Goal: Task Accomplishment & Management: Use online tool/utility

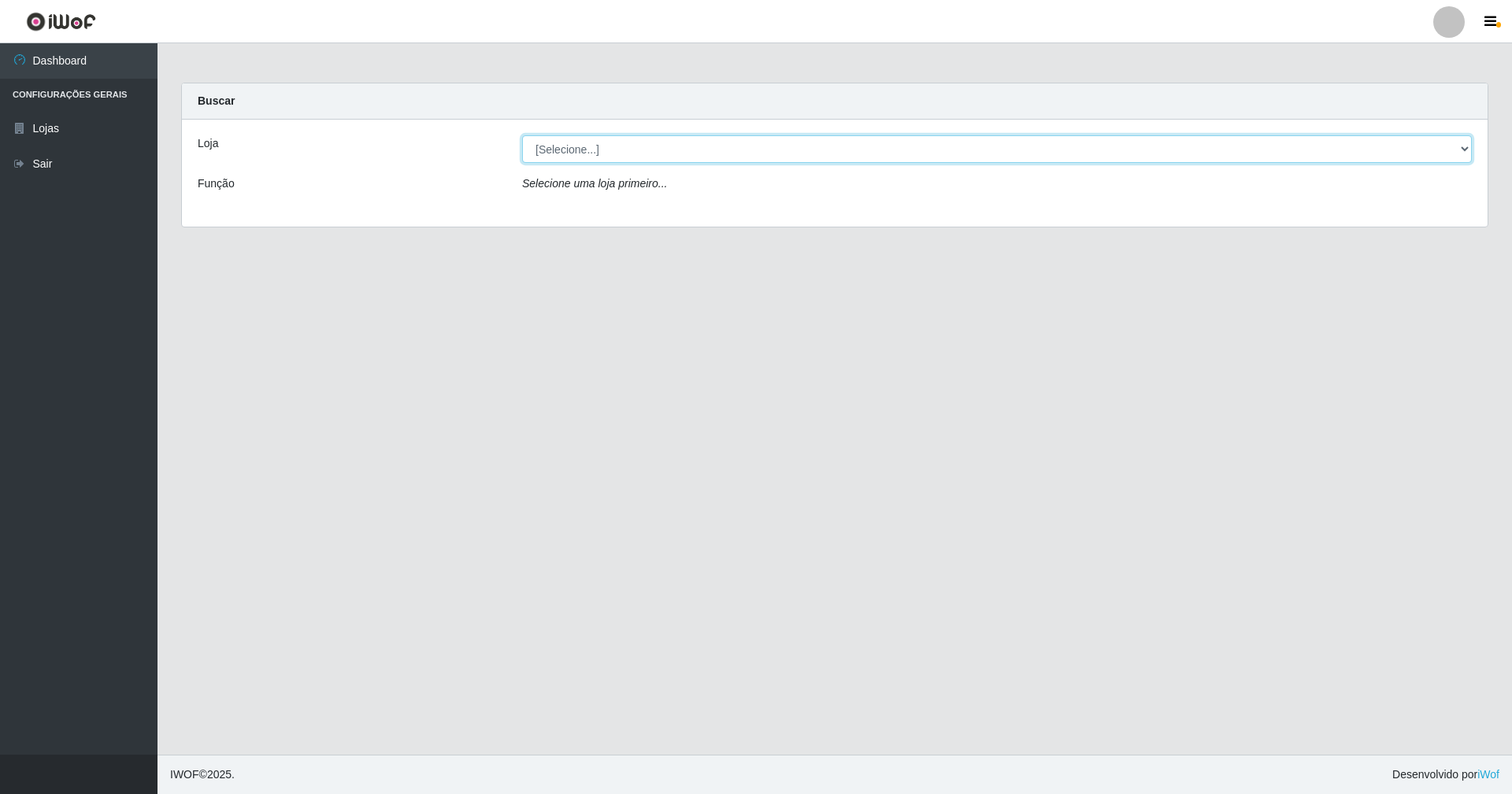
click at [1463, 149] on select "[Selecione...] SuperShow - Asa Norte" at bounding box center [997, 149] width 950 height 27
select select "71"
click at [522, 135] on select "[Selecione...] SuperShow - Asa Norte" at bounding box center [997, 149] width 950 height 27
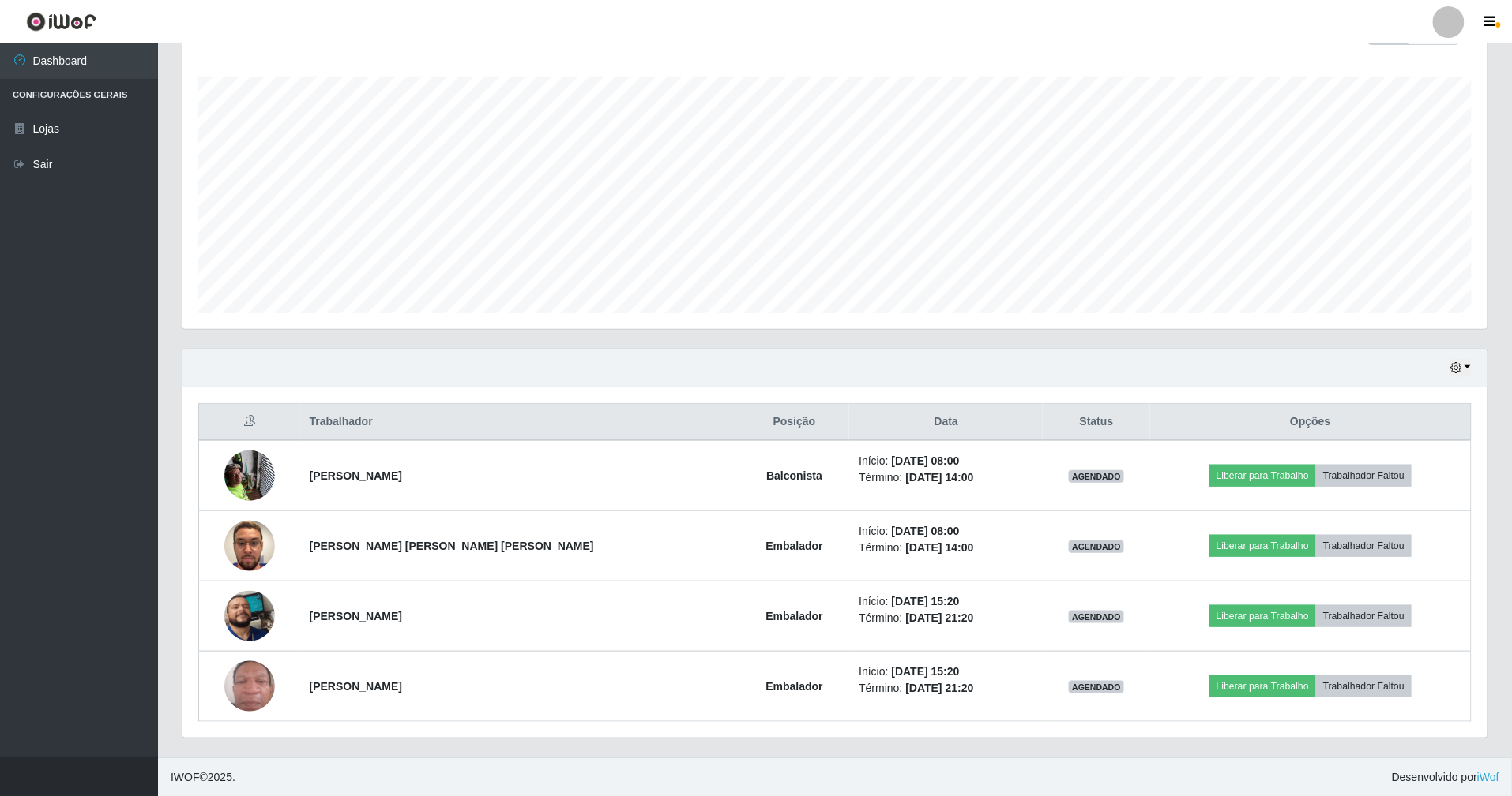
scroll to position [255, 0]
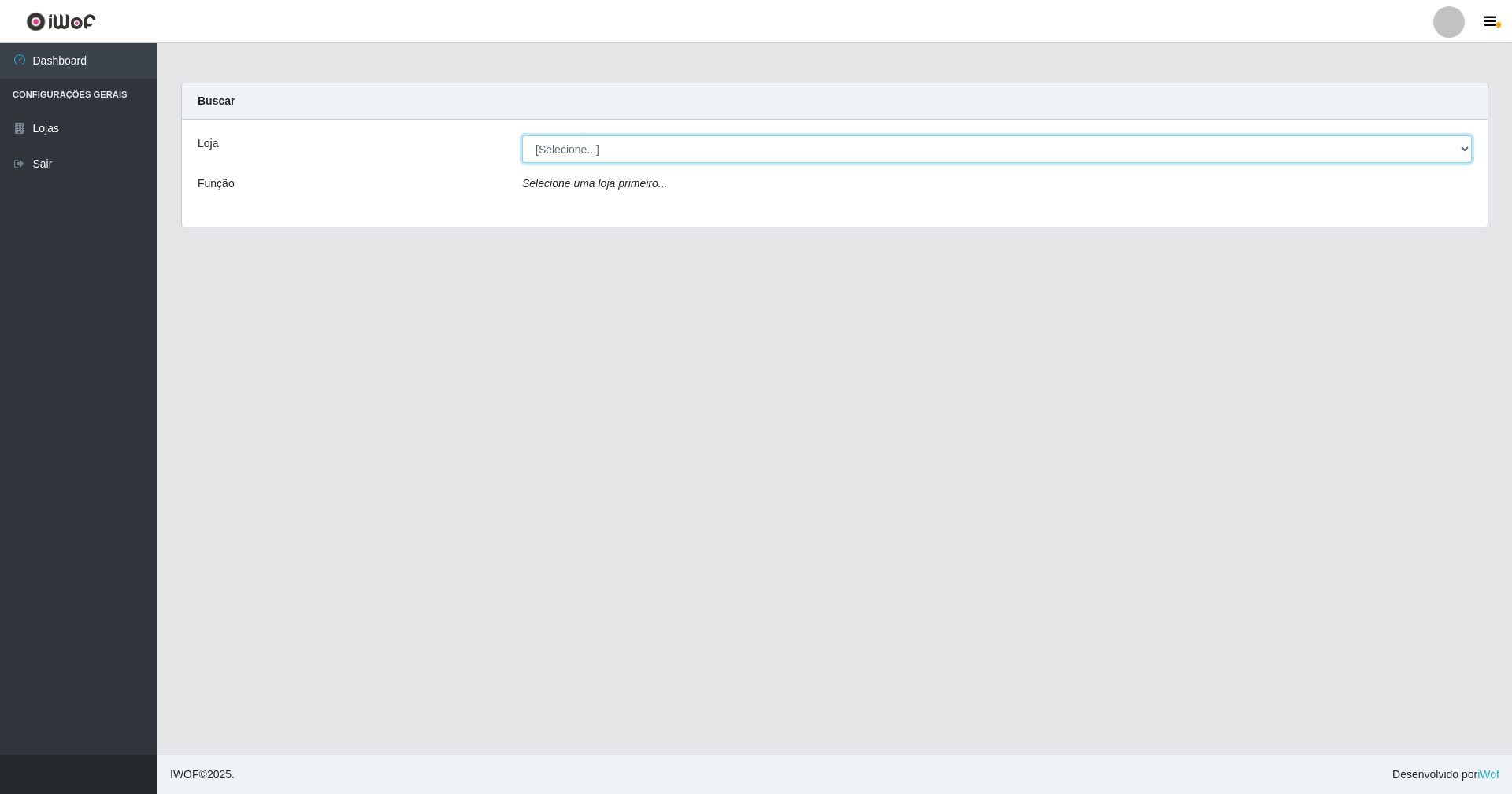
click at [1463, 144] on select "[Selecione...] SuperShow - Asa Norte" at bounding box center [997, 149] width 950 height 27
select select "71"
click at [522, 135] on select "[Selecione...] SuperShow - Asa Norte" at bounding box center [997, 149] width 950 height 27
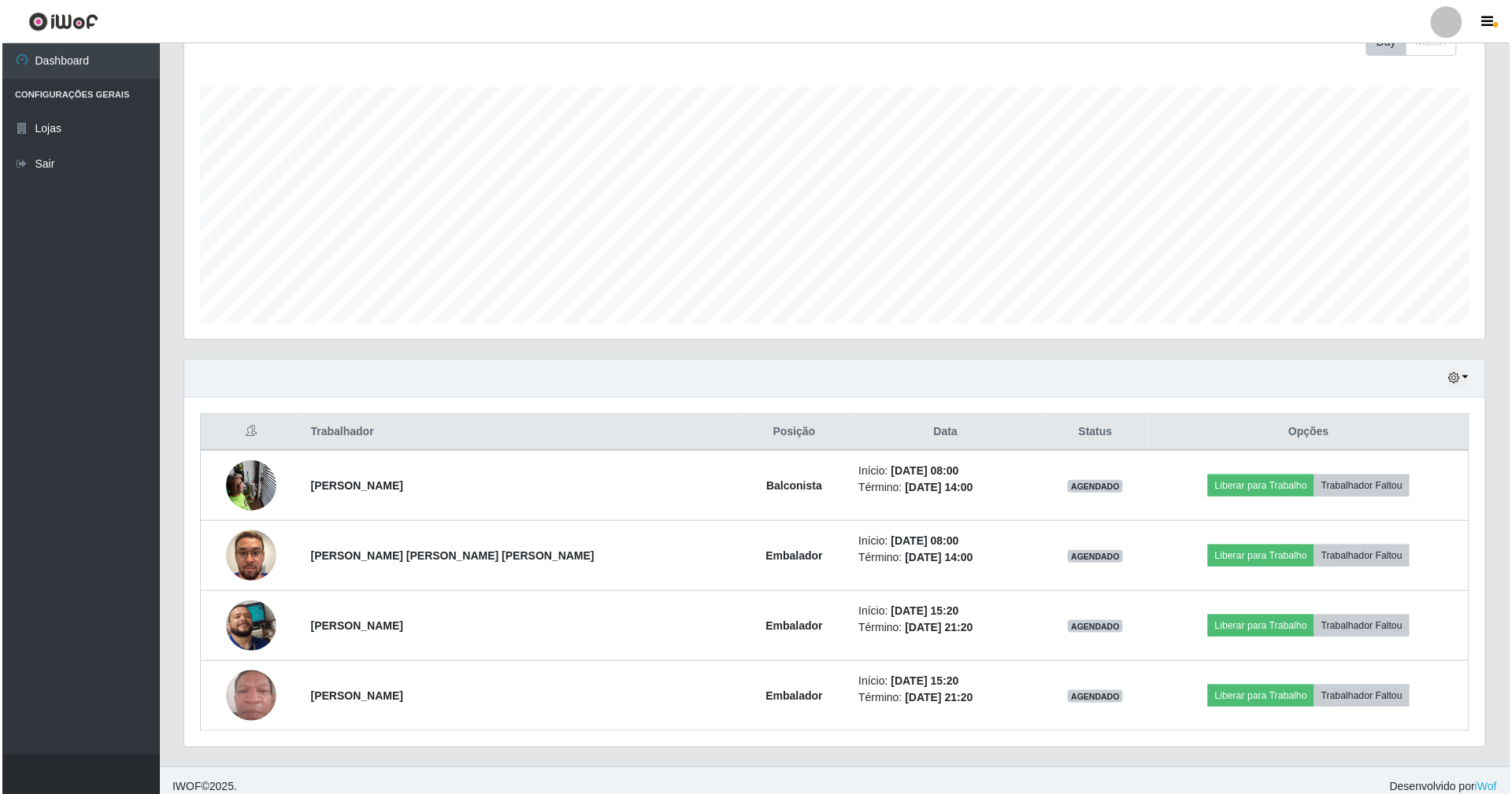
scroll to position [255, 0]
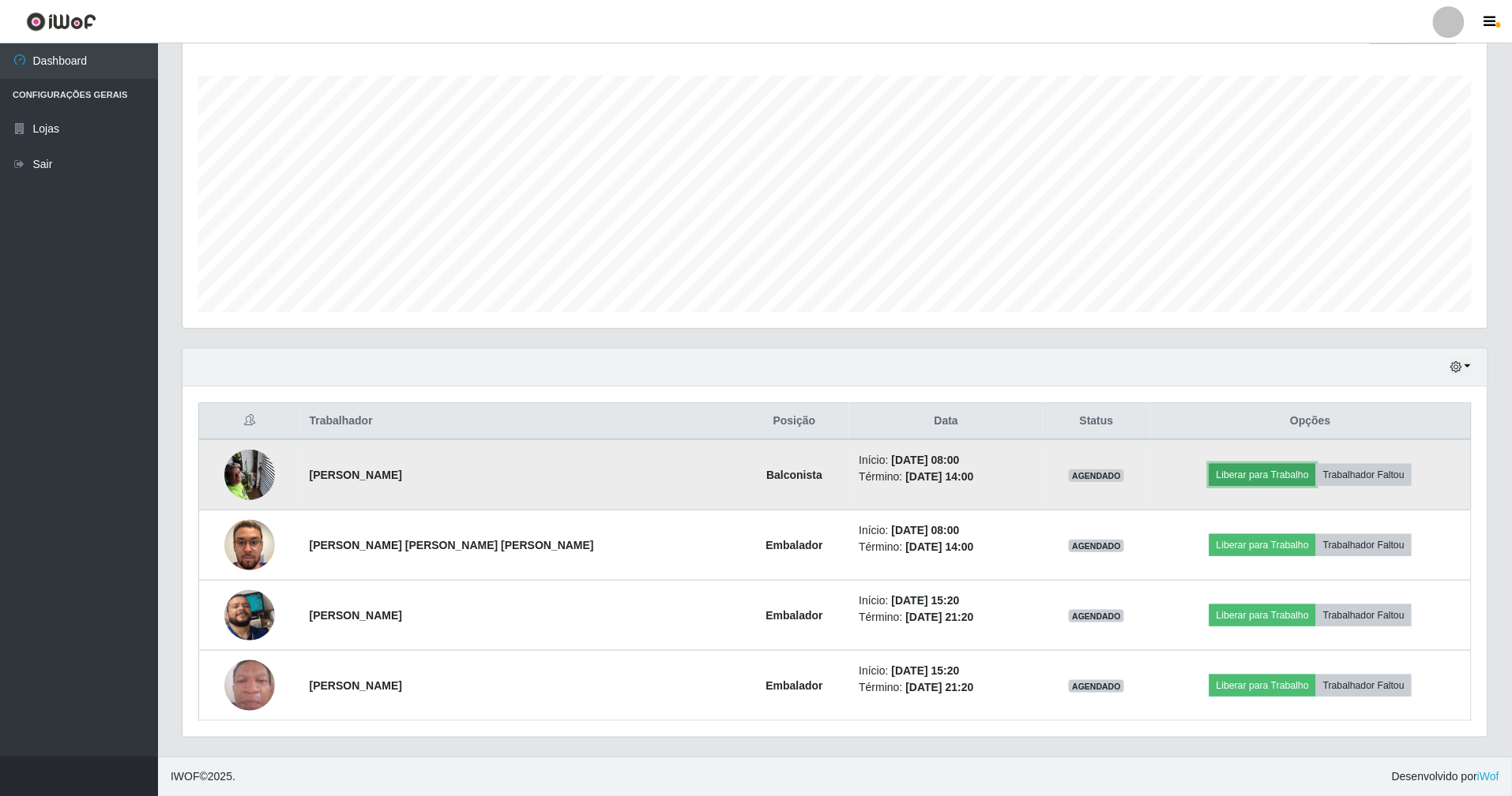
click at [1272, 467] on button "Liberar para Trabalho" at bounding box center [1262, 475] width 106 height 22
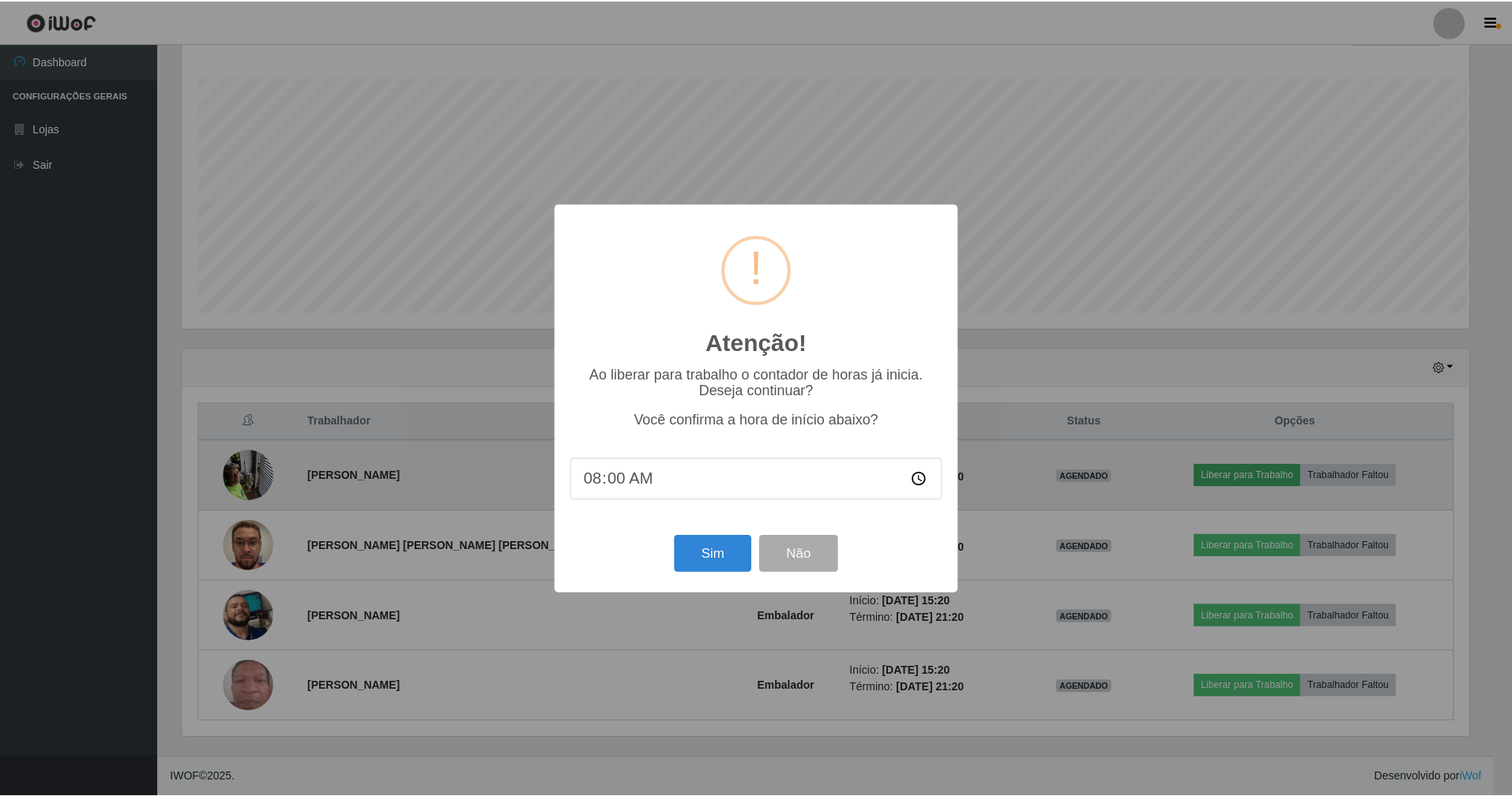
scroll to position [329, 1291]
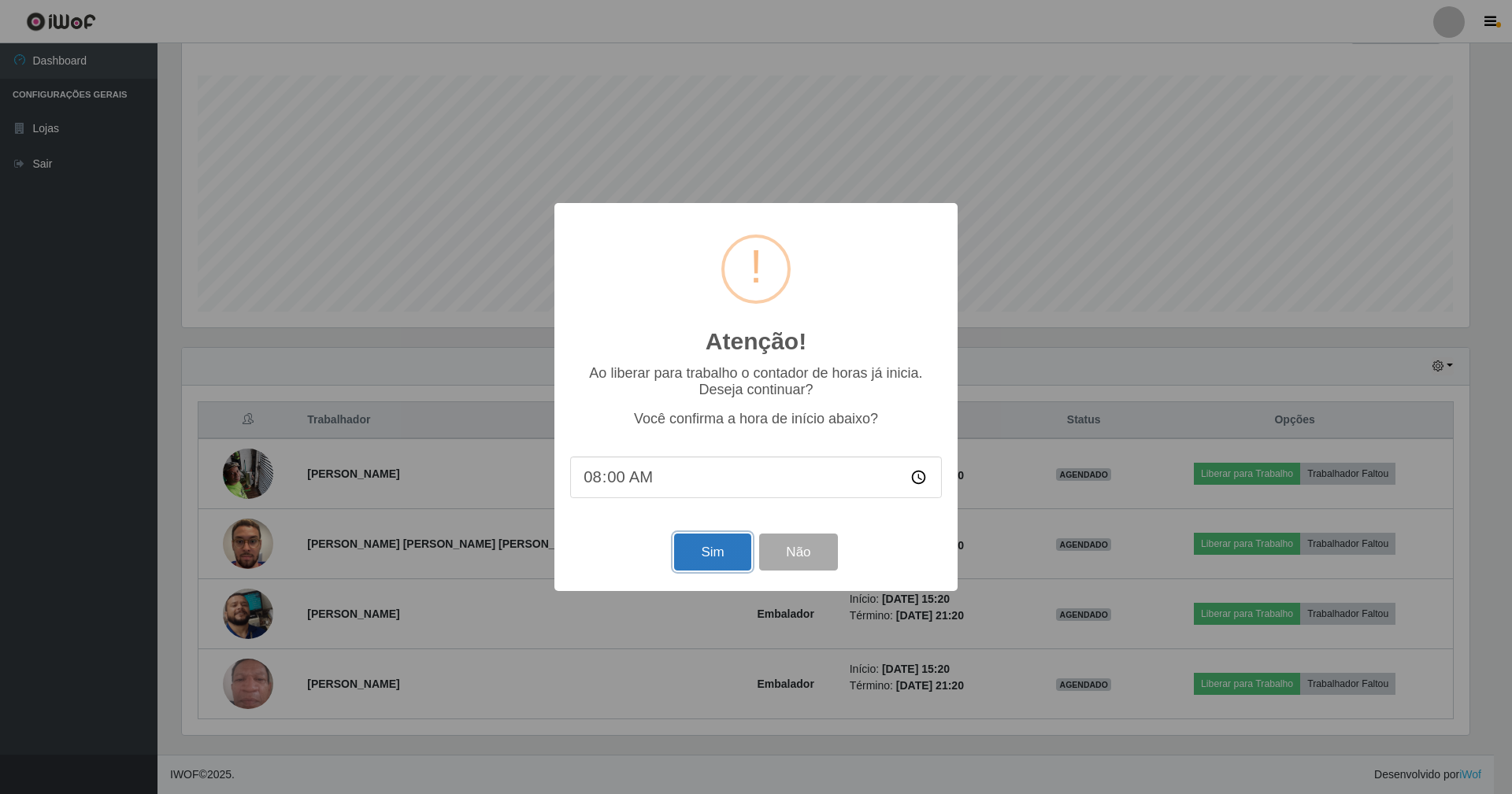
click at [719, 546] on button "Sim" at bounding box center [713, 553] width 76 height 37
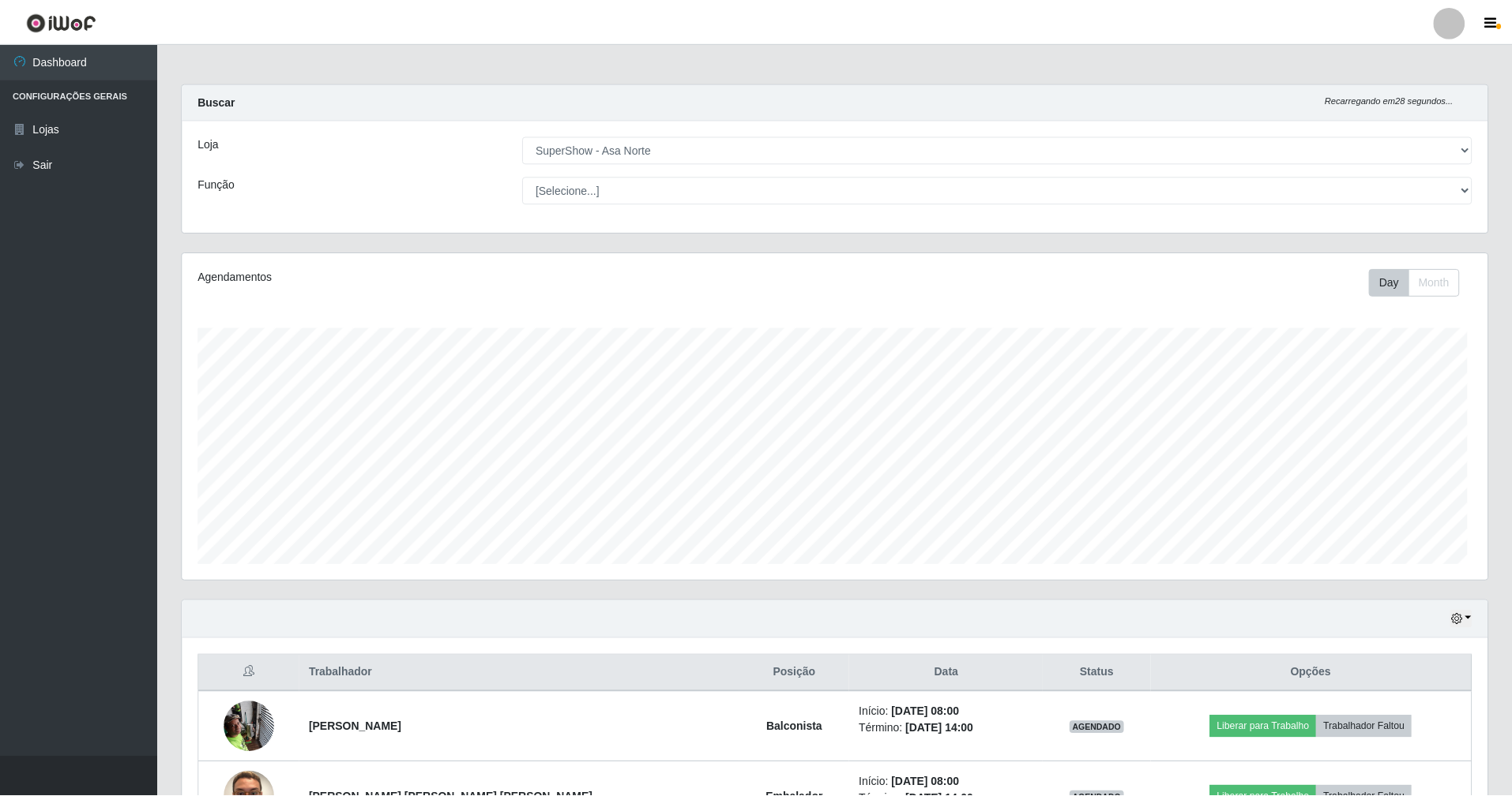
scroll to position [329, 1308]
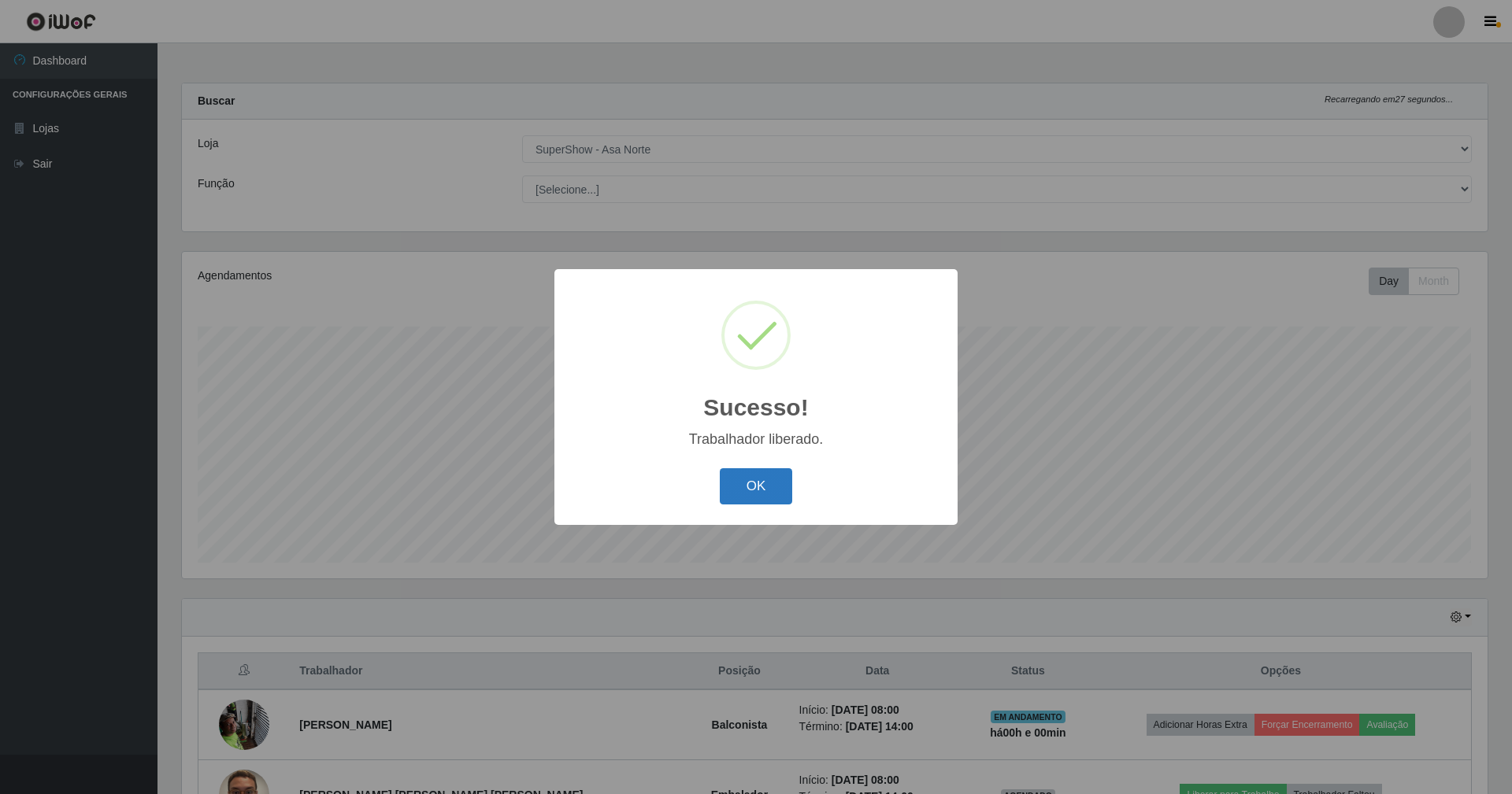
click at [773, 493] on button "OK" at bounding box center [756, 487] width 73 height 37
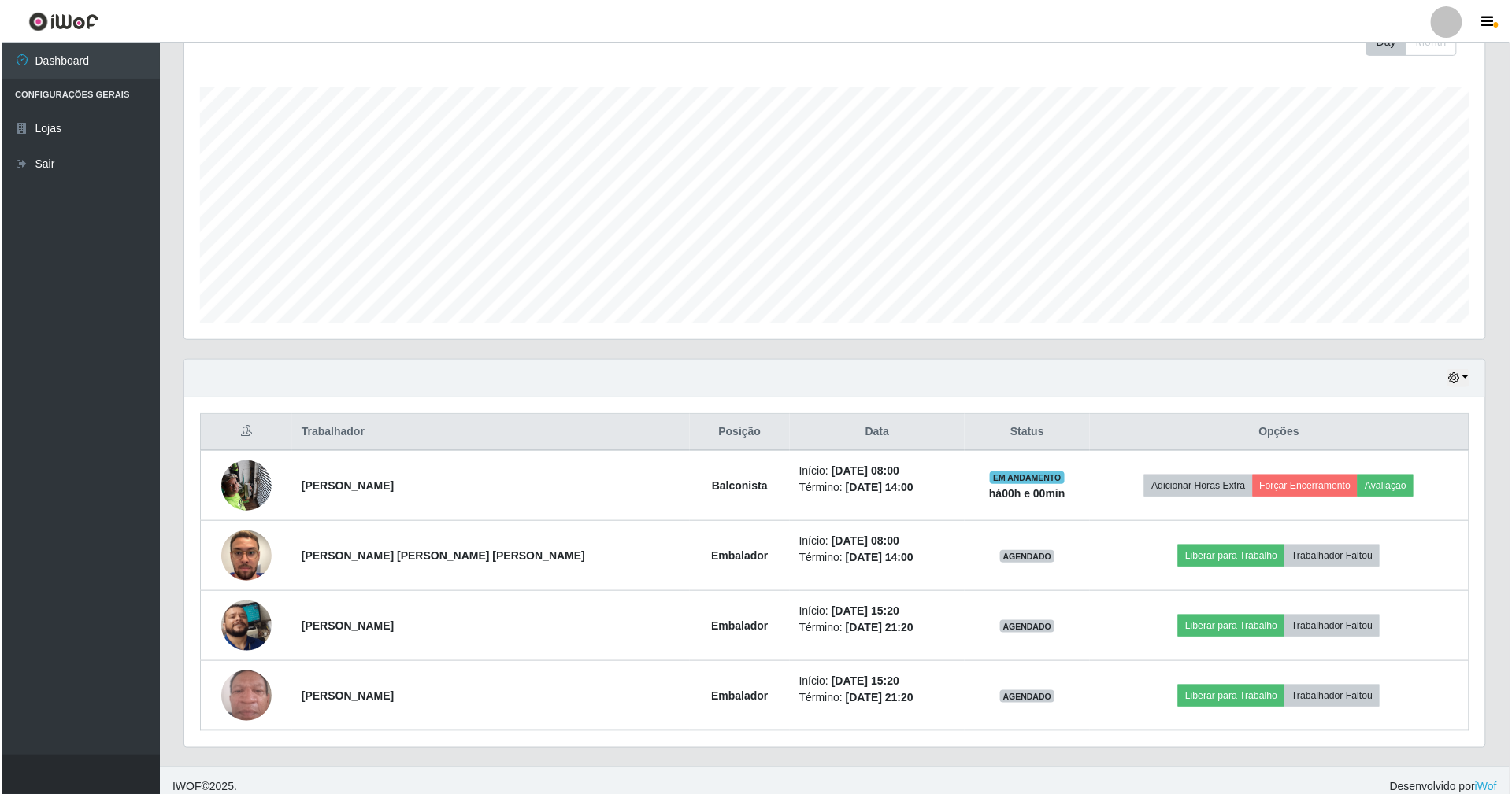
scroll to position [255, 0]
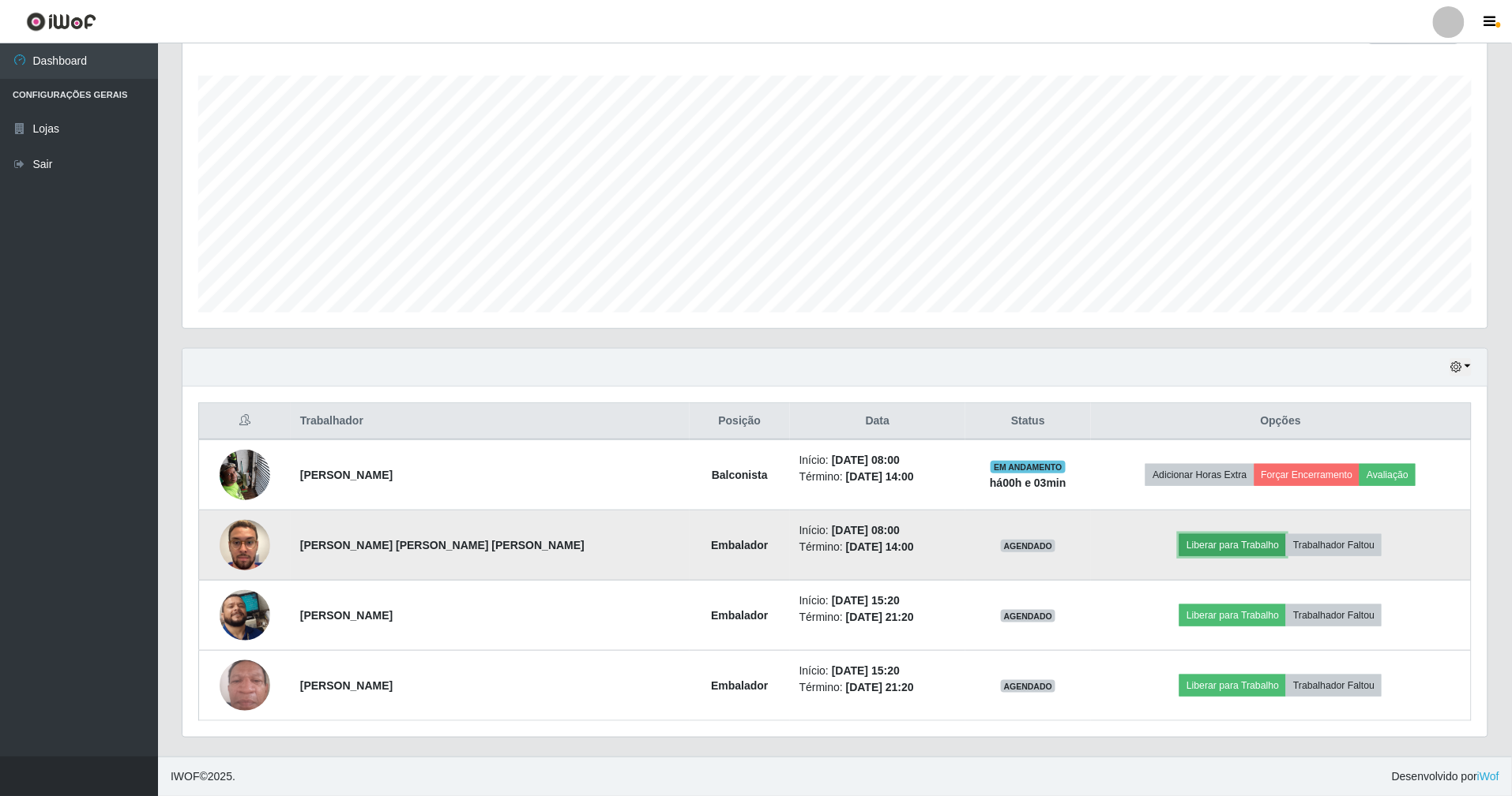
click at [1191, 541] on button "Liberar para Trabalho" at bounding box center [1232, 546] width 106 height 22
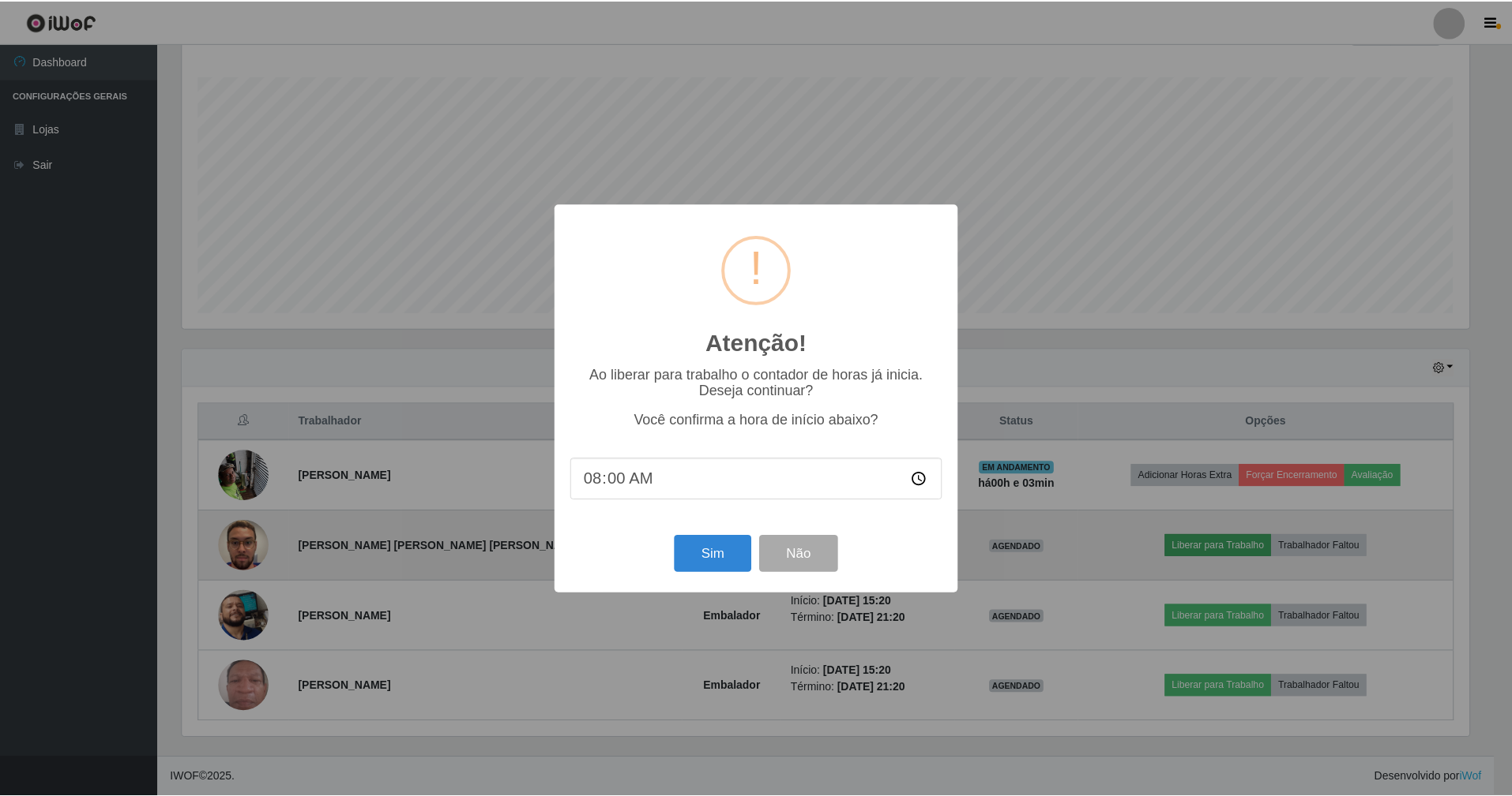
scroll to position [329, 1291]
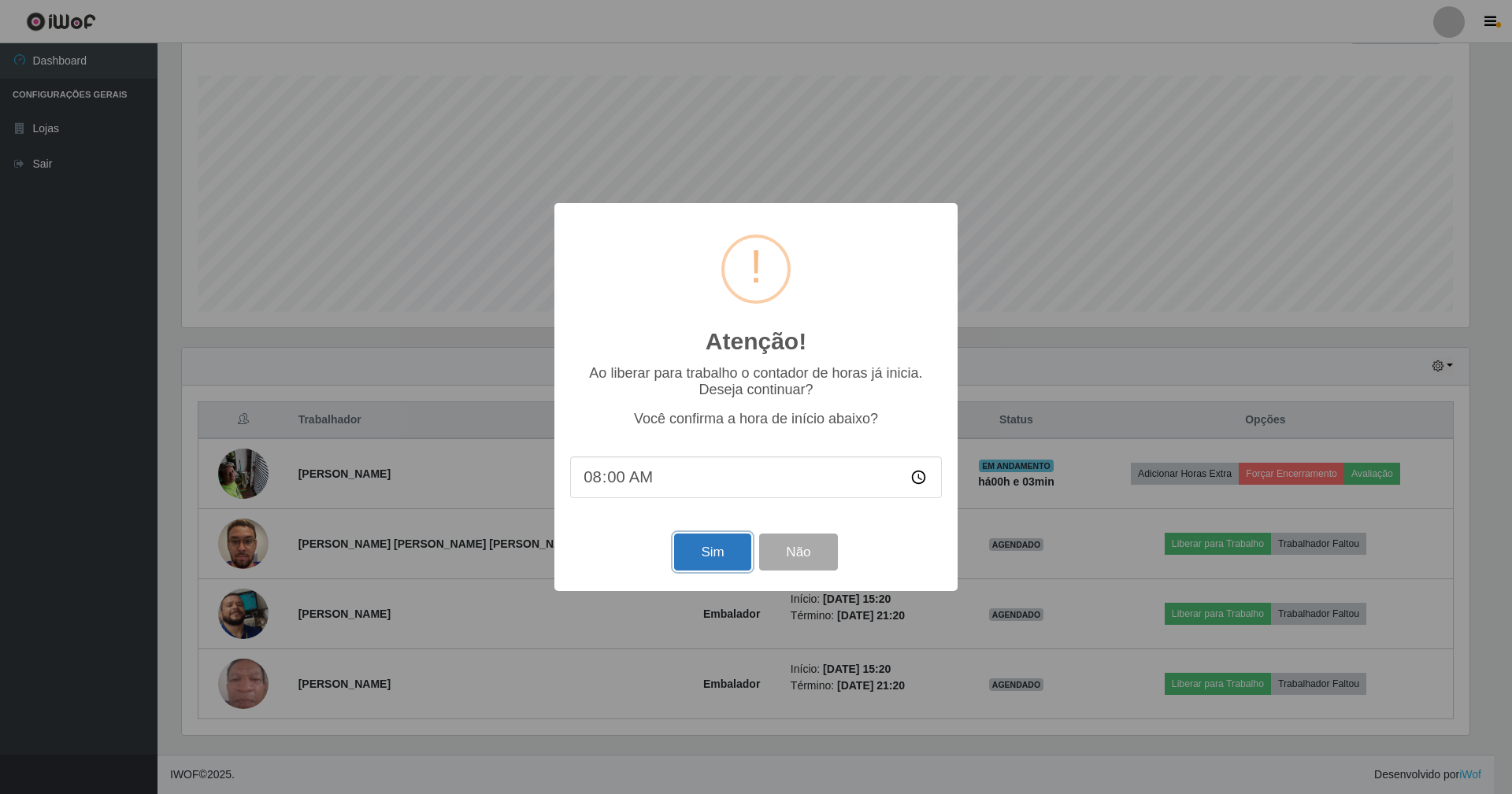
click at [707, 551] on button "Sim" at bounding box center [713, 553] width 76 height 37
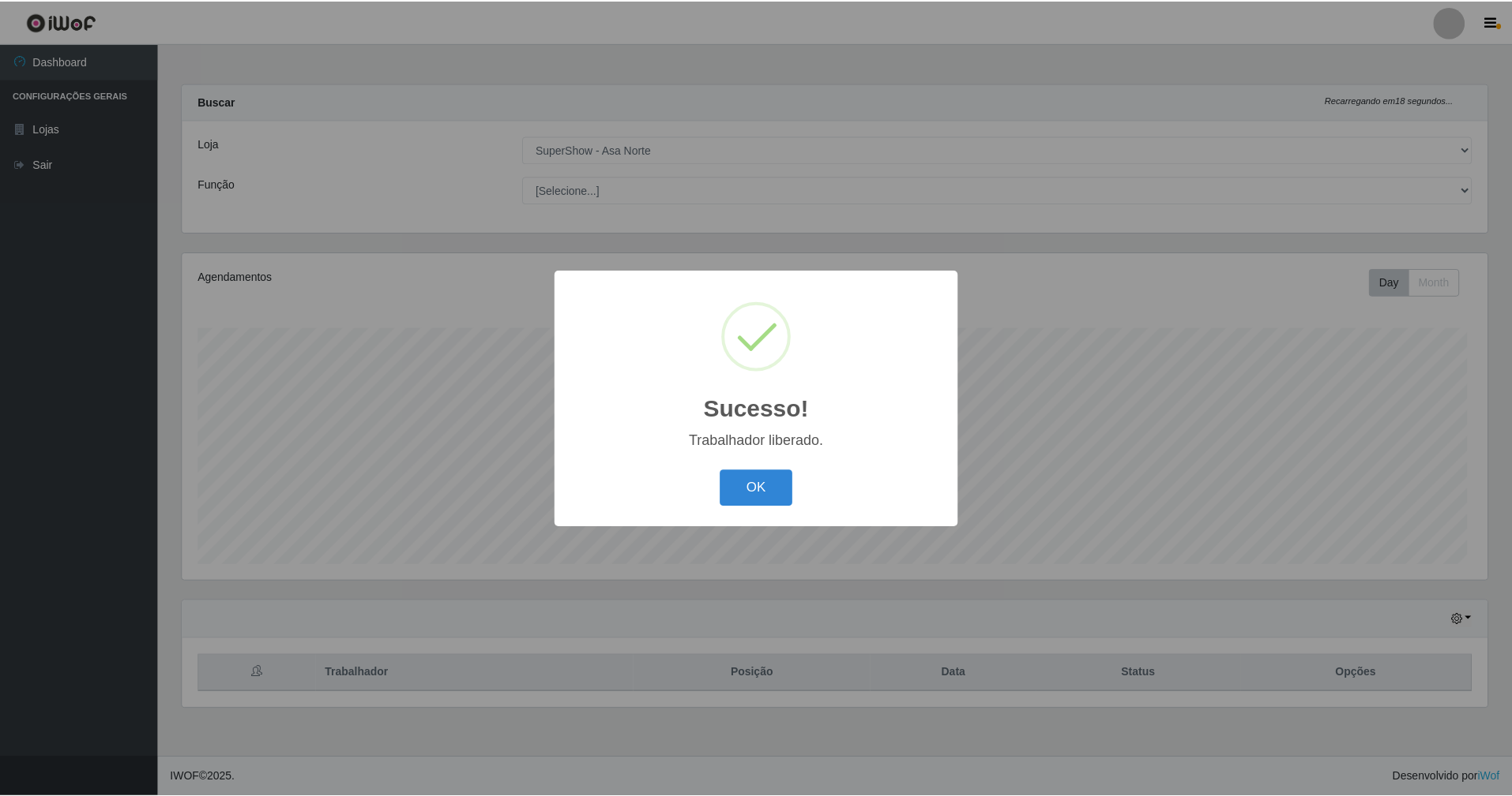
scroll to position [329, 1308]
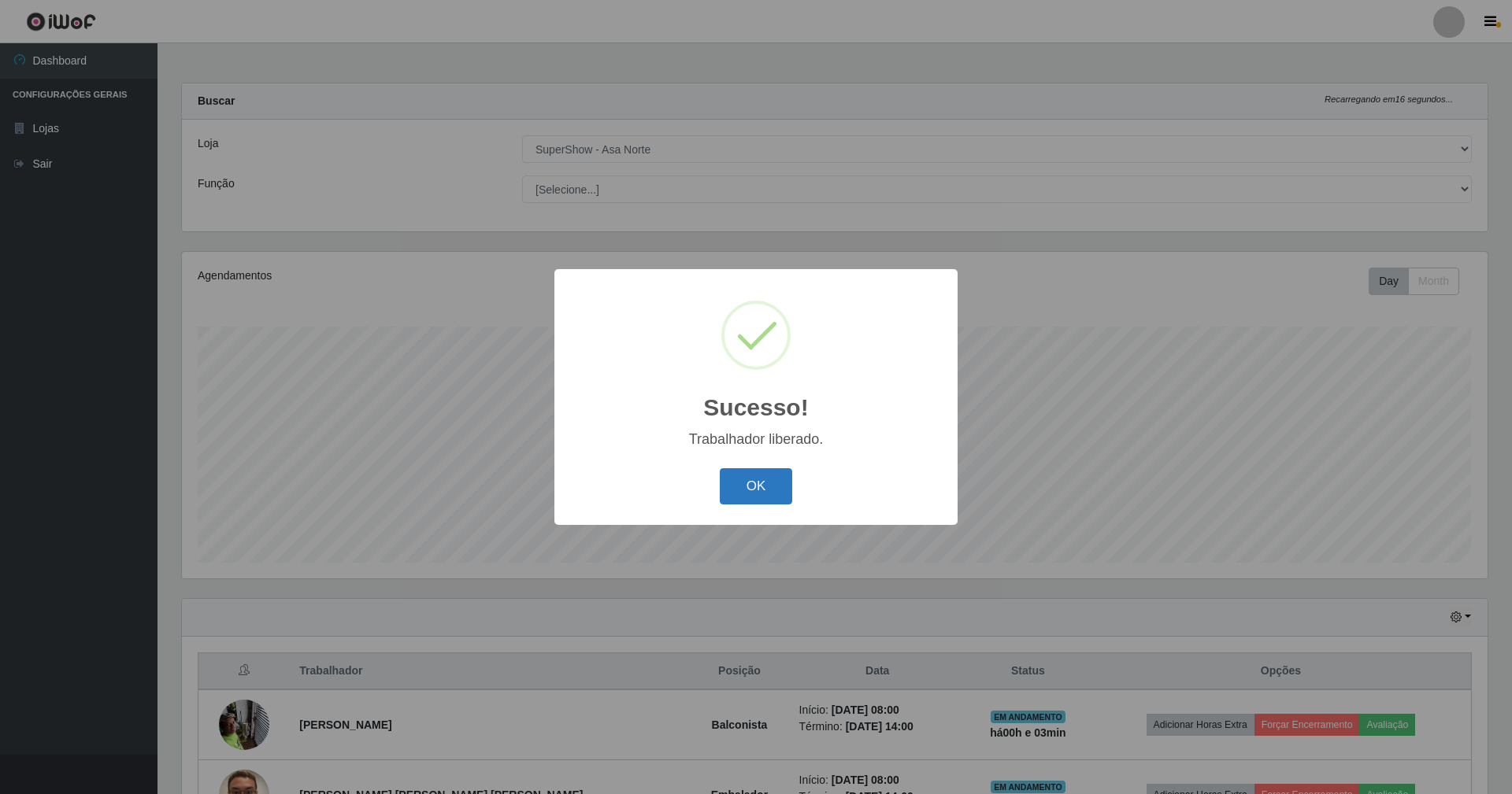
click at [767, 483] on button "OK" at bounding box center [756, 487] width 73 height 37
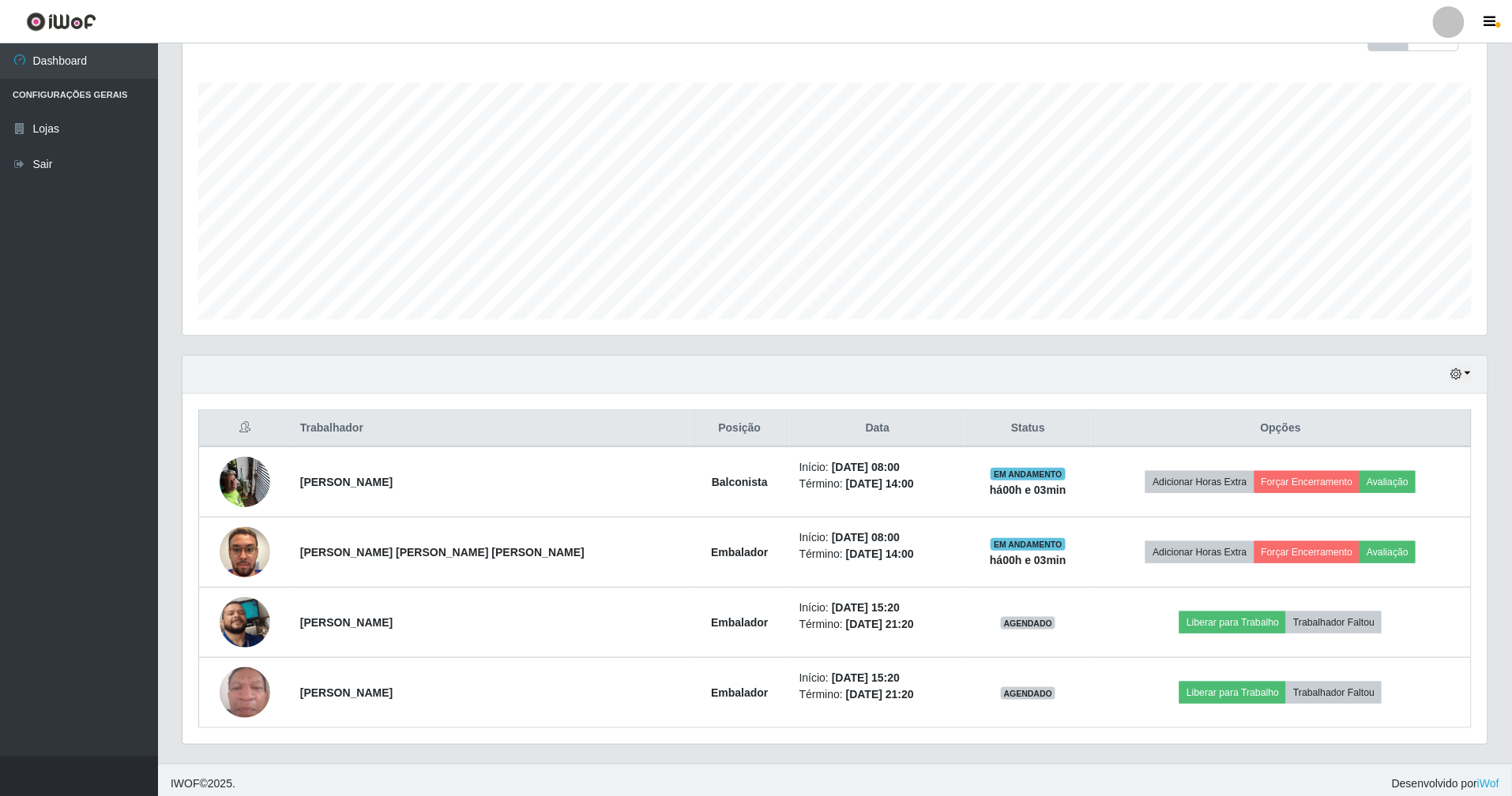
scroll to position [255, 0]
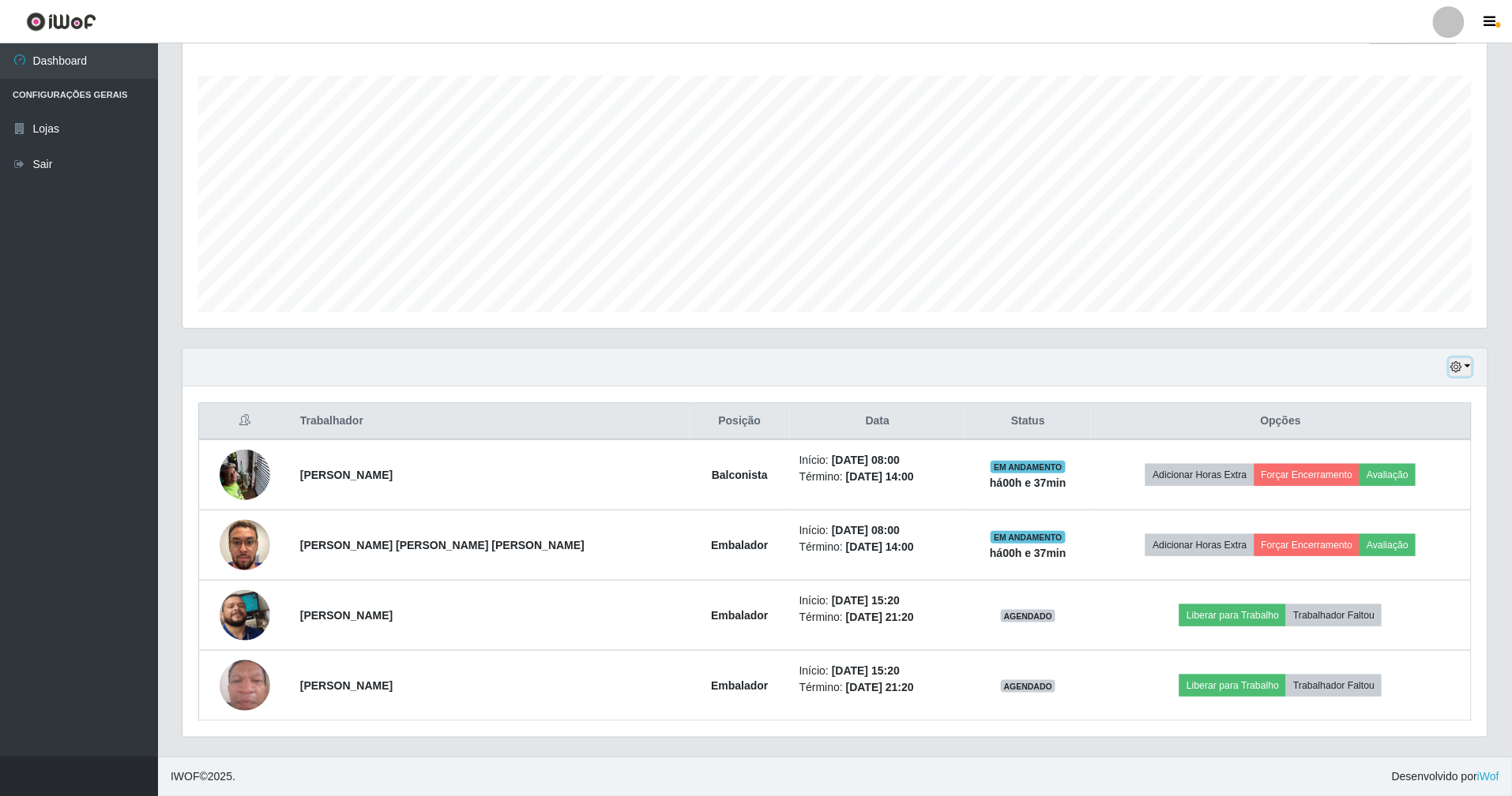
click at [1457, 363] on icon "button" at bounding box center [1455, 367] width 11 height 11
click at [1388, 427] on button "1 dia" at bounding box center [1409, 428] width 124 height 33
click at [1459, 368] on icon "button" at bounding box center [1455, 367] width 11 height 11
click at [1379, 453] on button "3 dias" at bounding box center [1409, 461] width 124 height 33
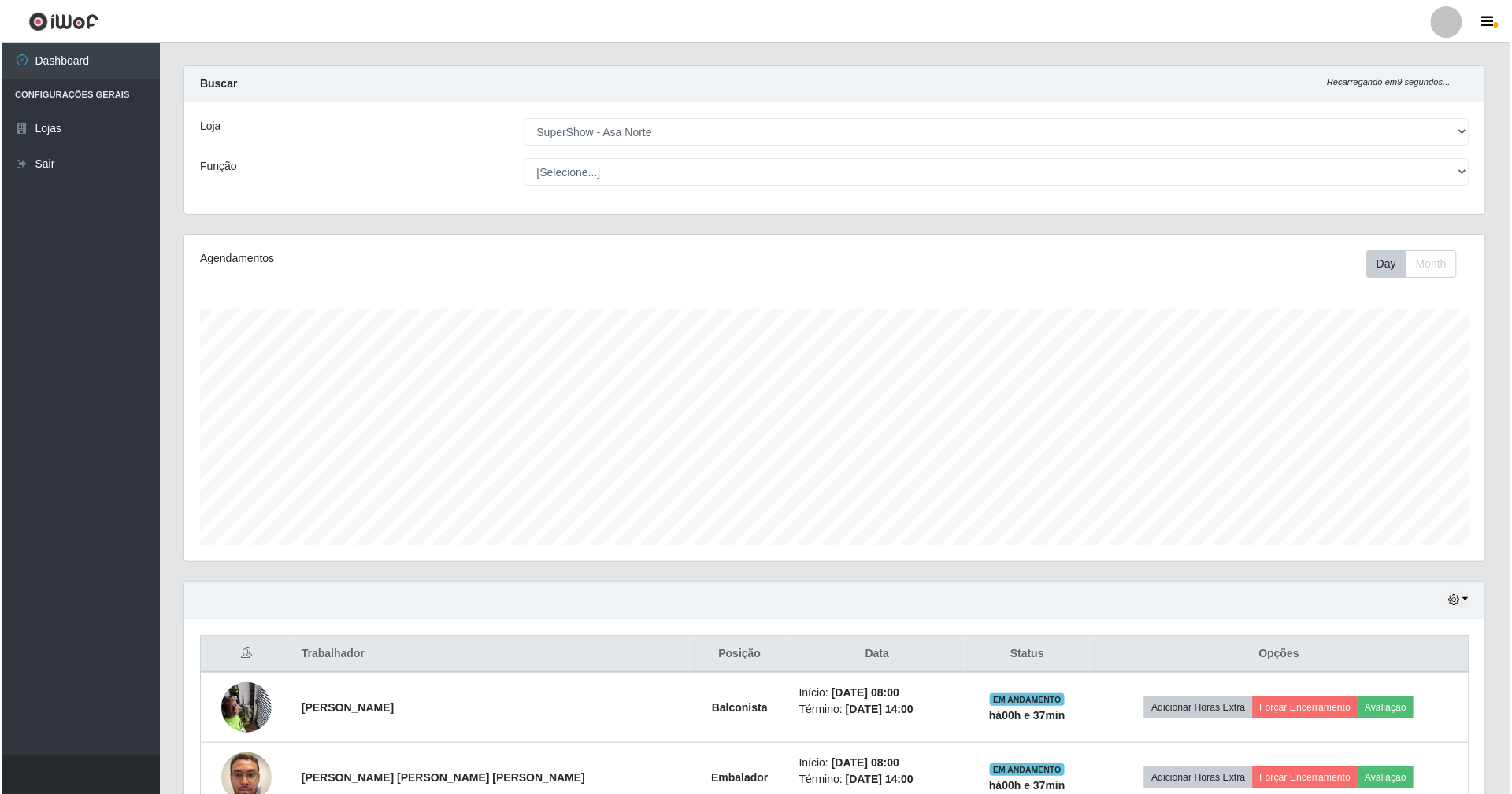
scroll to position [0, 0]
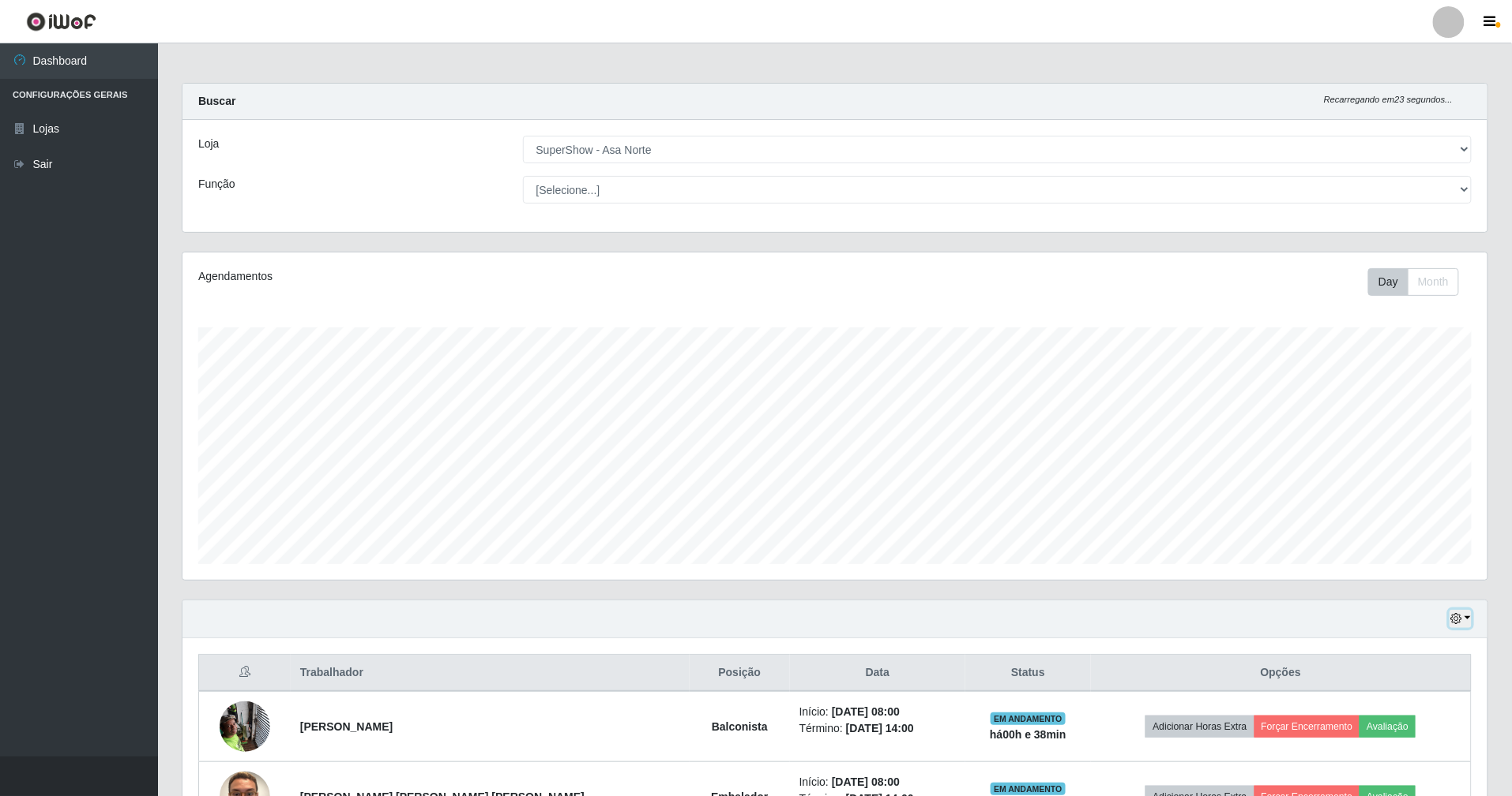
click at [1453, 617] on icon "button" at bounding box center [1455, 618] width 11 height 11
click at [1417, 559] on button "1 Semana" at bounding box center [1409, 558] width 124 height 33
click at [1464, 613] on button "button" at bounding box center [1460, 619] width 22 height 18
click at [1426, 461] on button "Hoje" at bounding box center [1409, 459] width 124 height 33
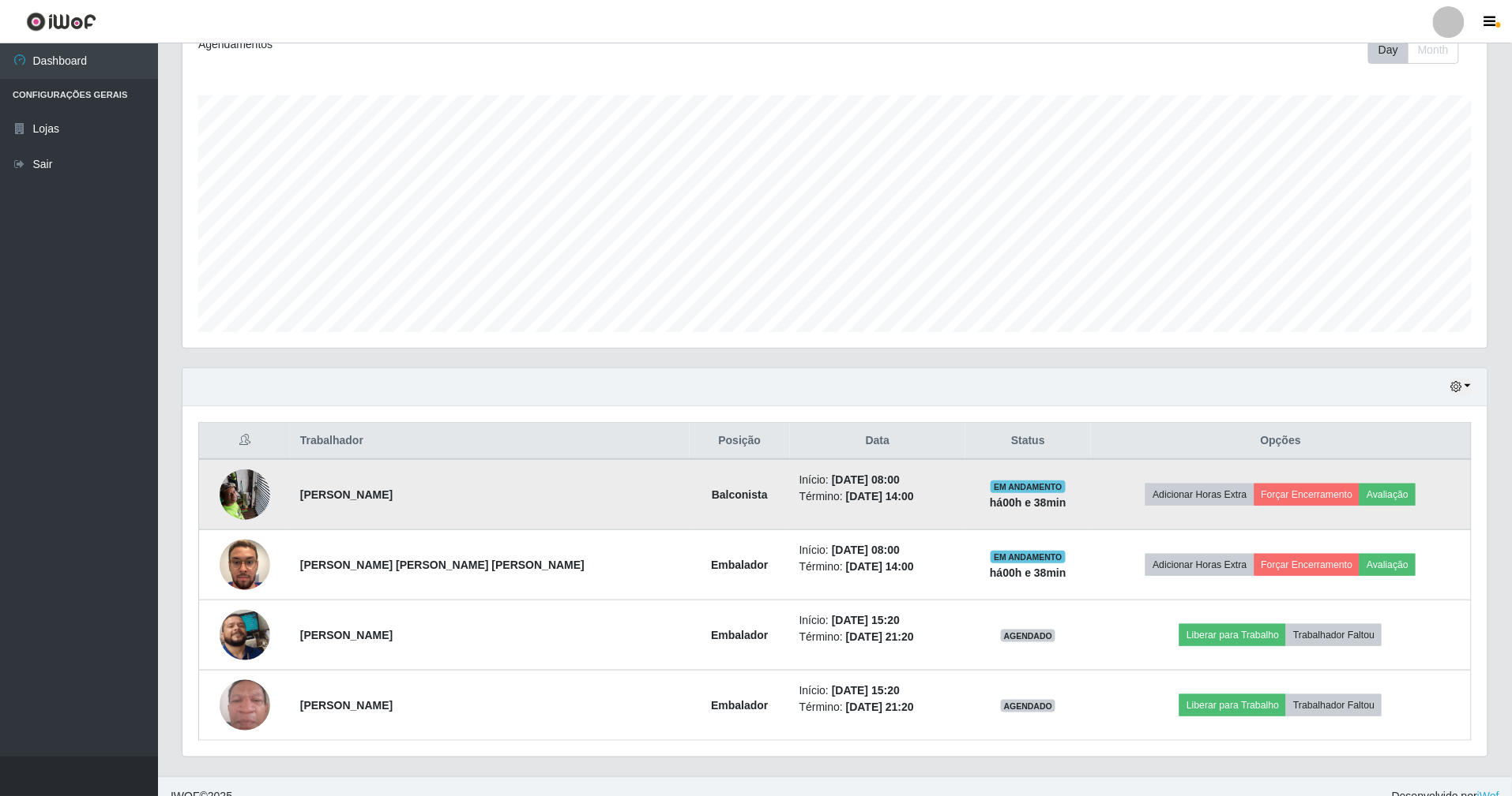
scroll to position [255, 0]
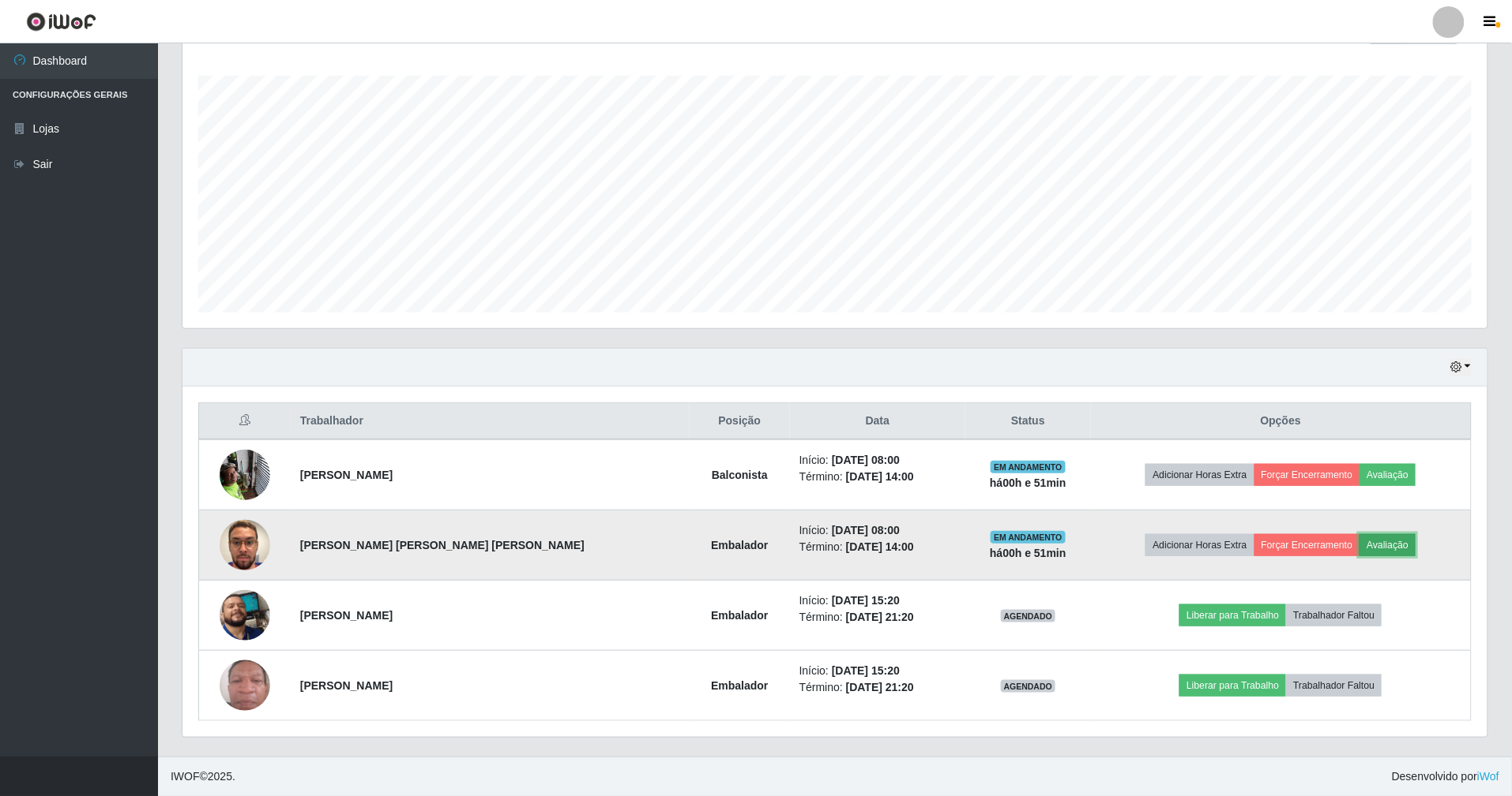
click at [1360, 547] on button "Avaliação" at bounding box center [1388, 546] width 56 height 22
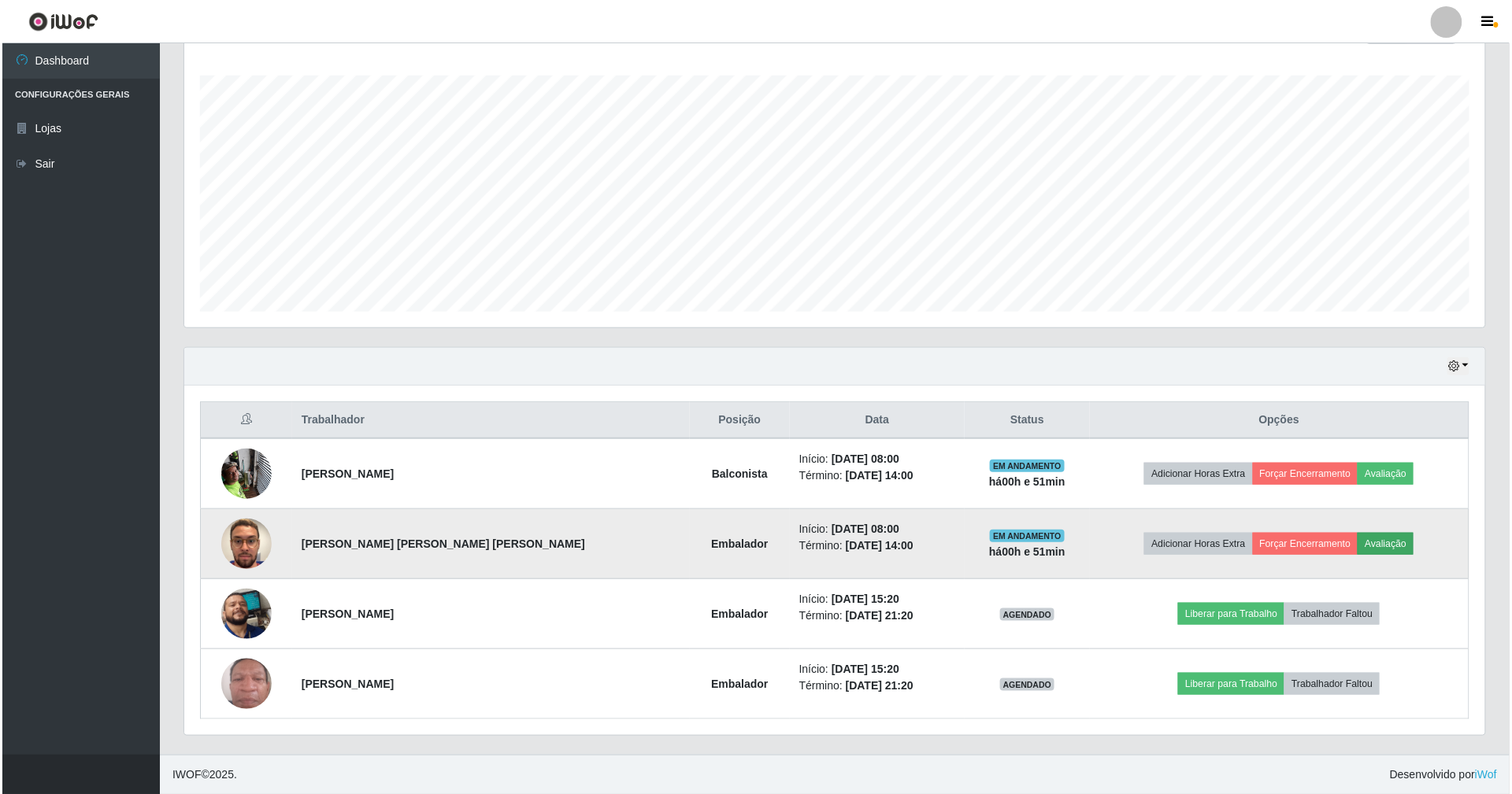
scroll to position [328, 1287]
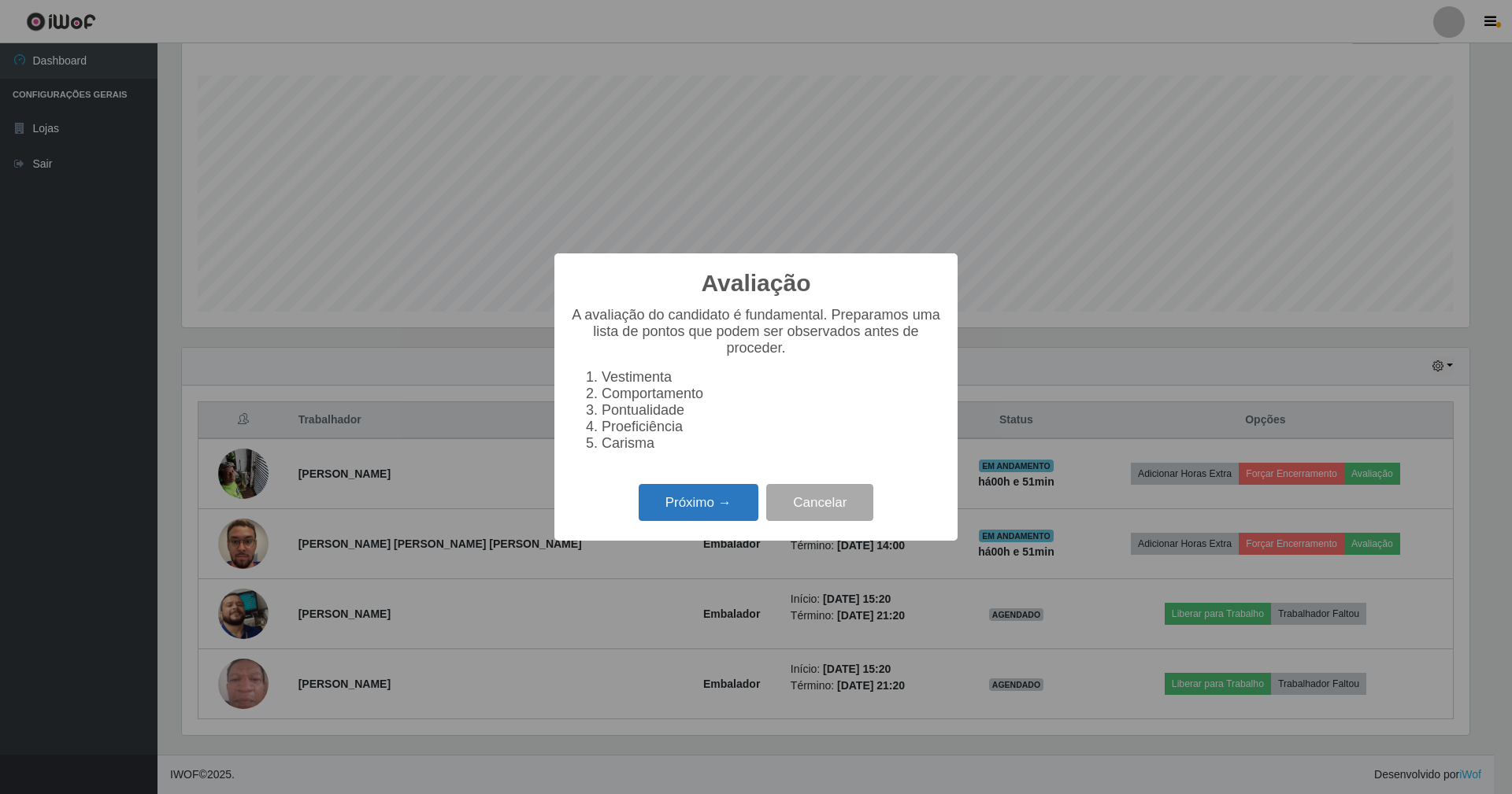
click at [693, 503] on button "Próximo →" at bounding box center [698, 503] width 120 height 37
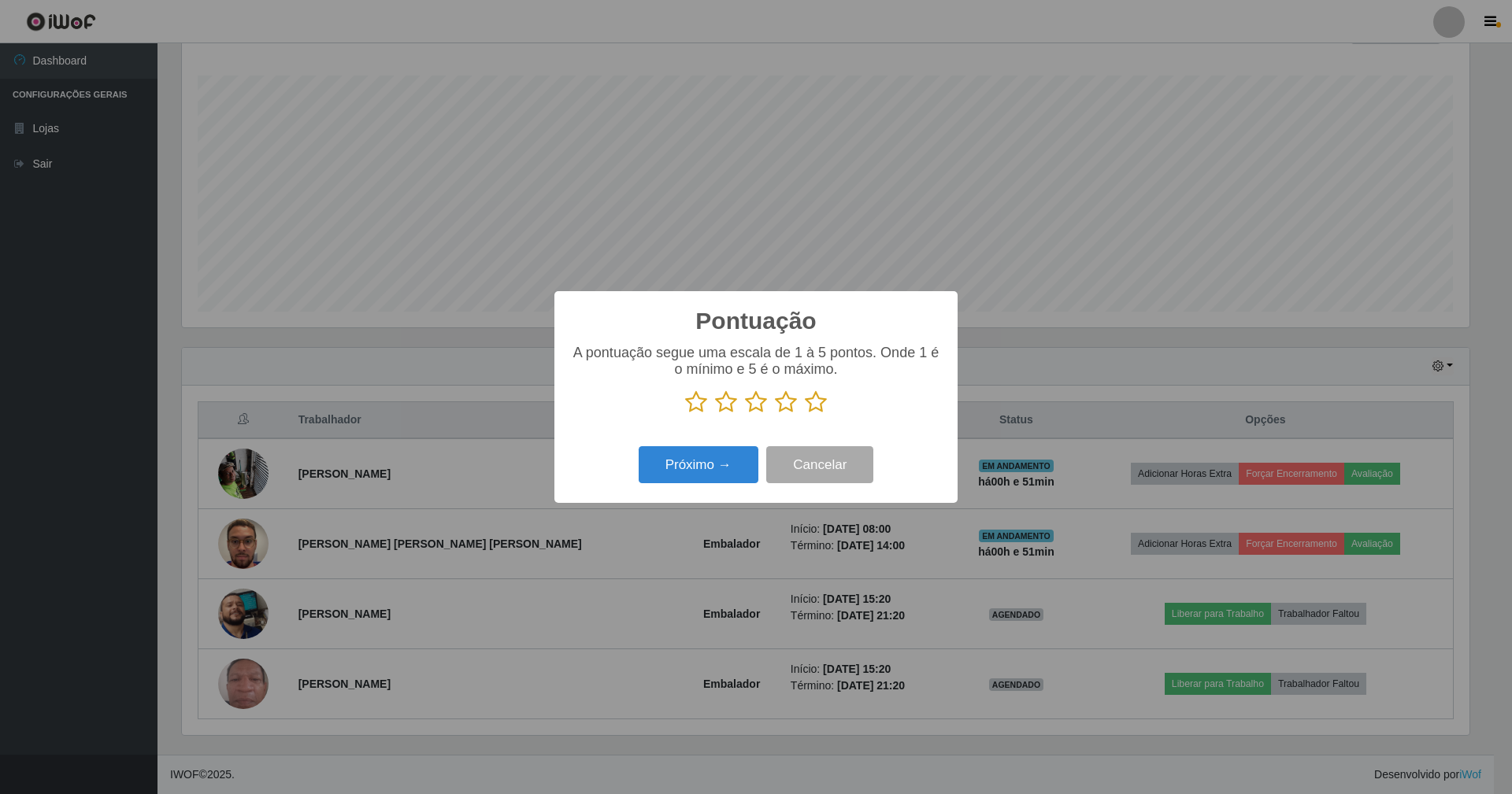
click at [816, 401] on icon at bounding box center [816, 403] width 22 height 24
click at [805, 414] on input "radio" at bounding box center [805, 414] width 0 height 0
click at [716, 463] on button "Próximo →" at bounding box center [698, 465] width 120 height 37
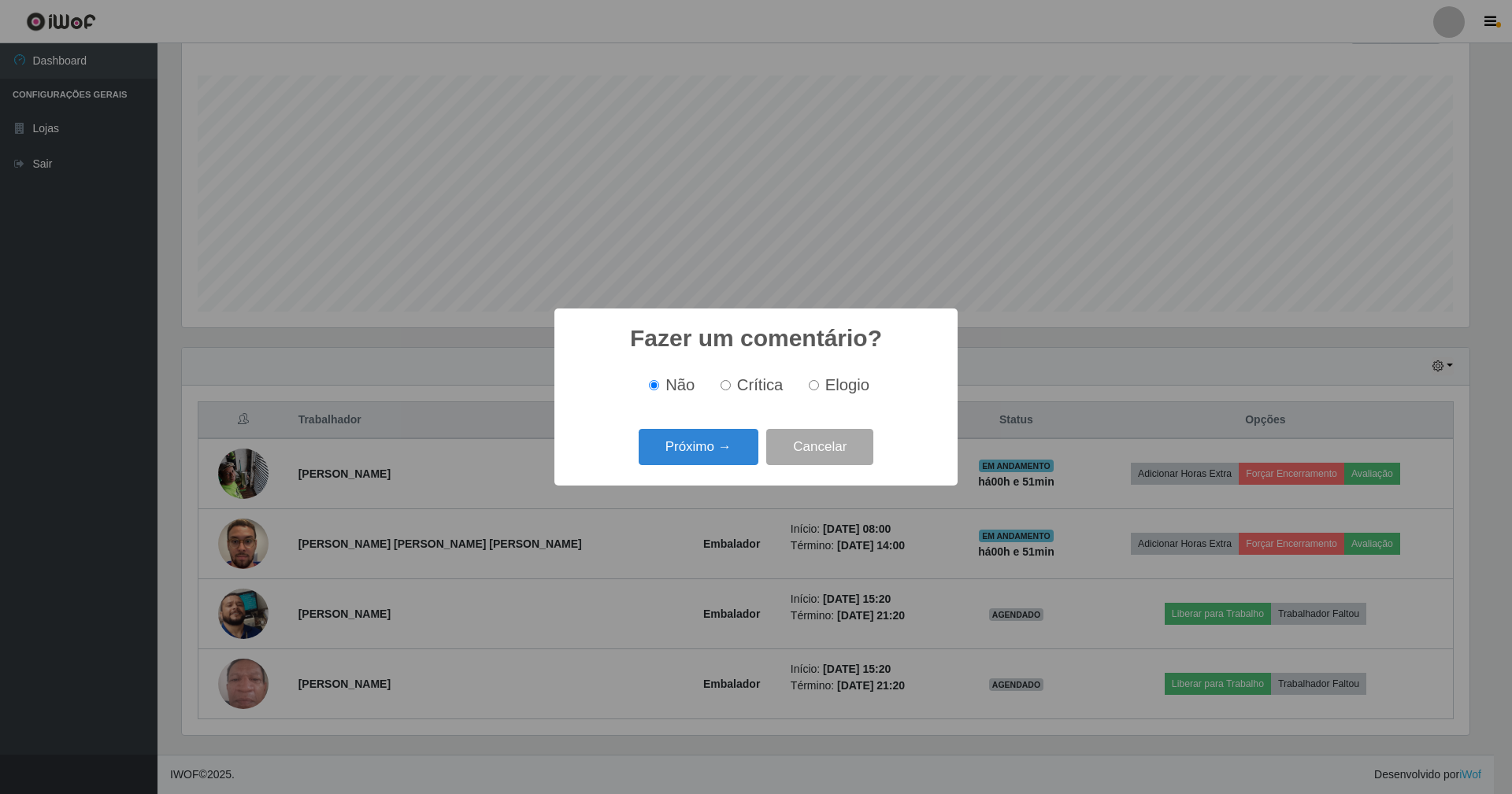
click at [815, 386] on input "Elogio" at bounding box center [814, 386] width 10 height 10
radio input "true"
click at [722, 448] on button "Próximo →" at bounding box center [698, 448] width 120 height 37
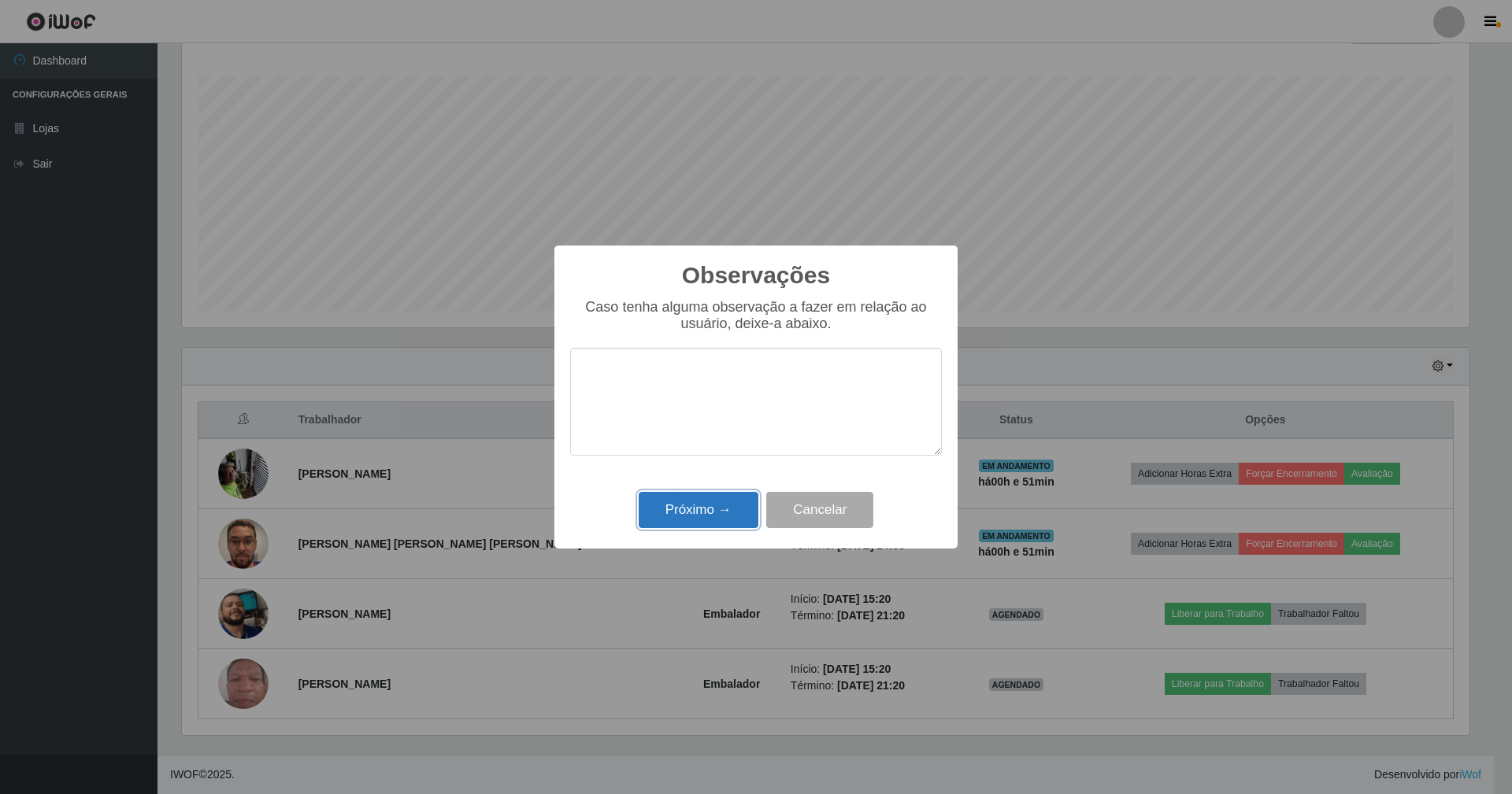
click at [703, 509] on button "Próximo →" at bounding box center [698, 510] width 120 height 37
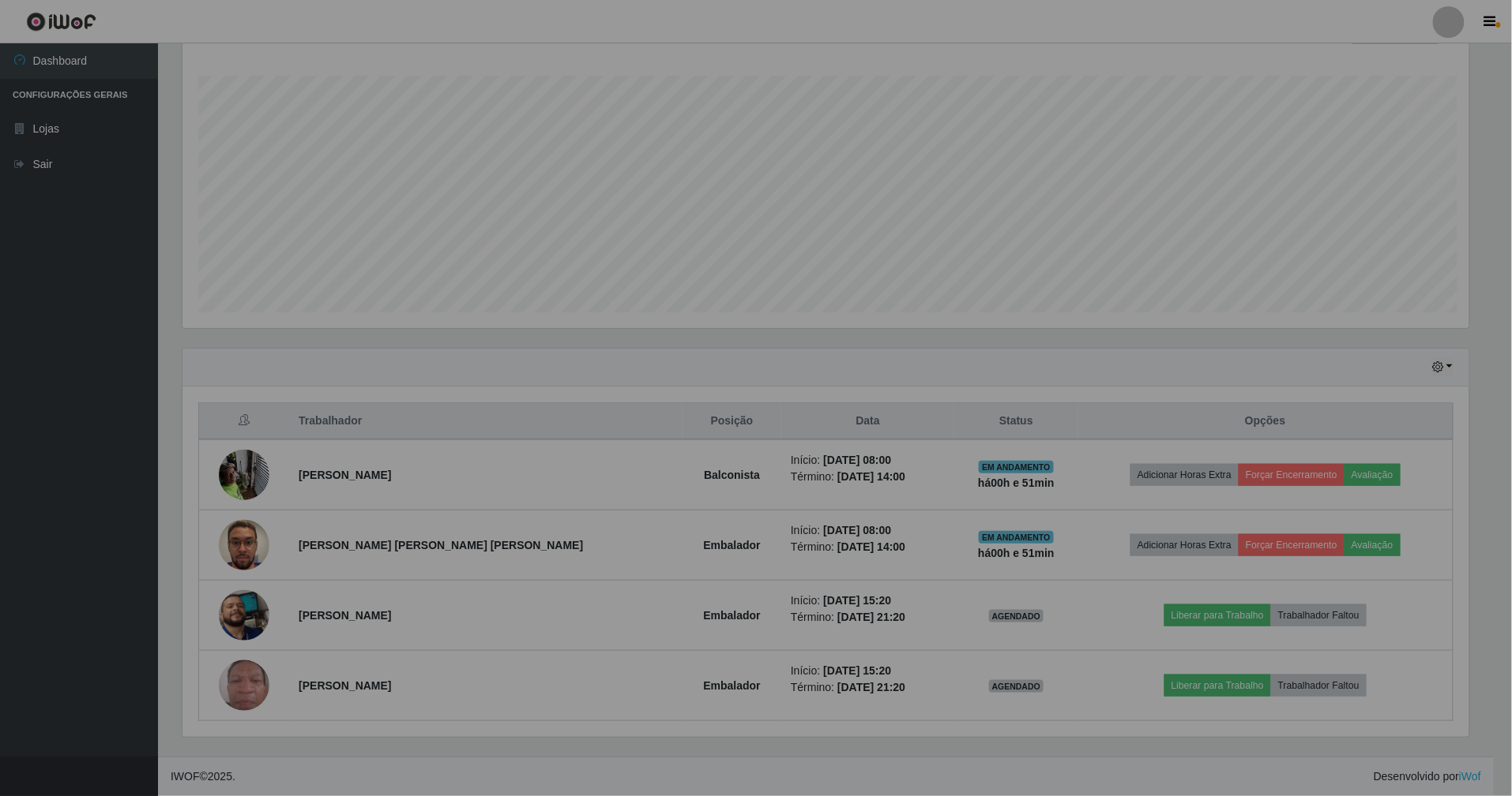
scroll to position [329, 1305]
